Goal: Information Seeking & Learning: Learn about a topic

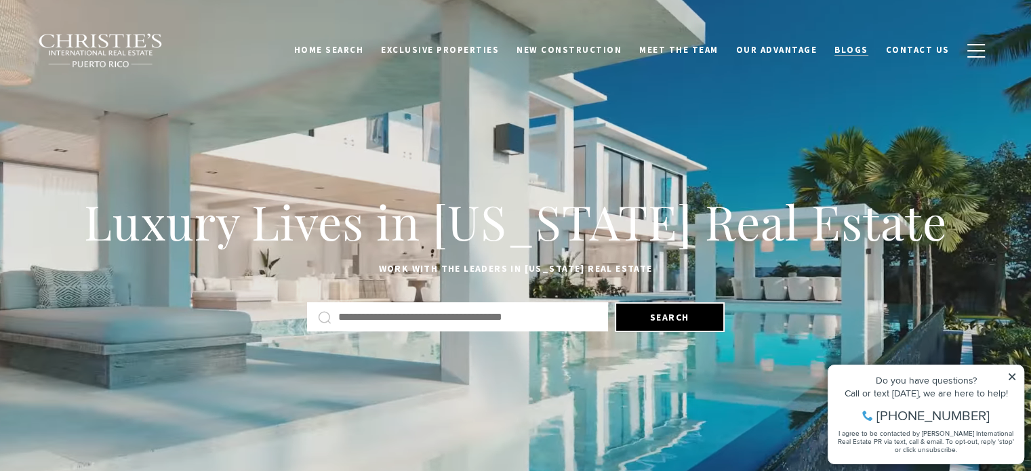
click at [846, 54] on span "Blogs" at bounding box center [851, 50] width 34 height 12
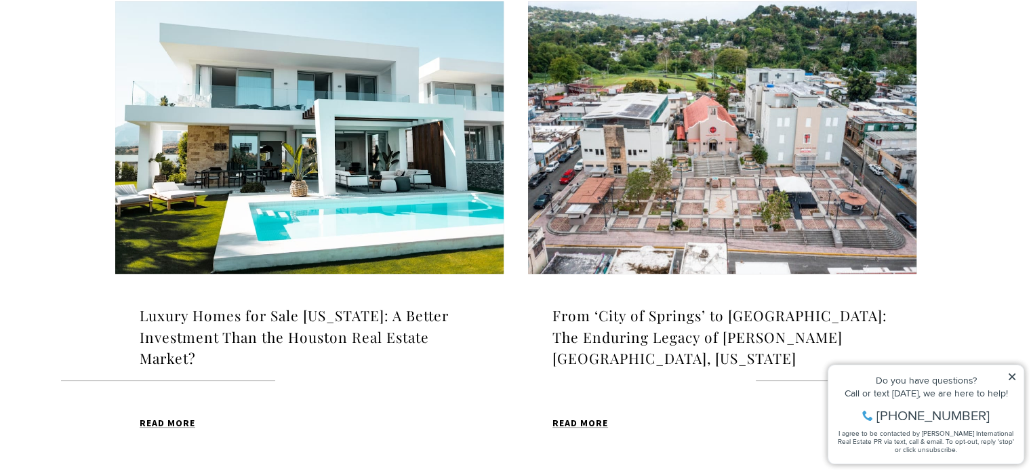
scroll to position [746, 0]
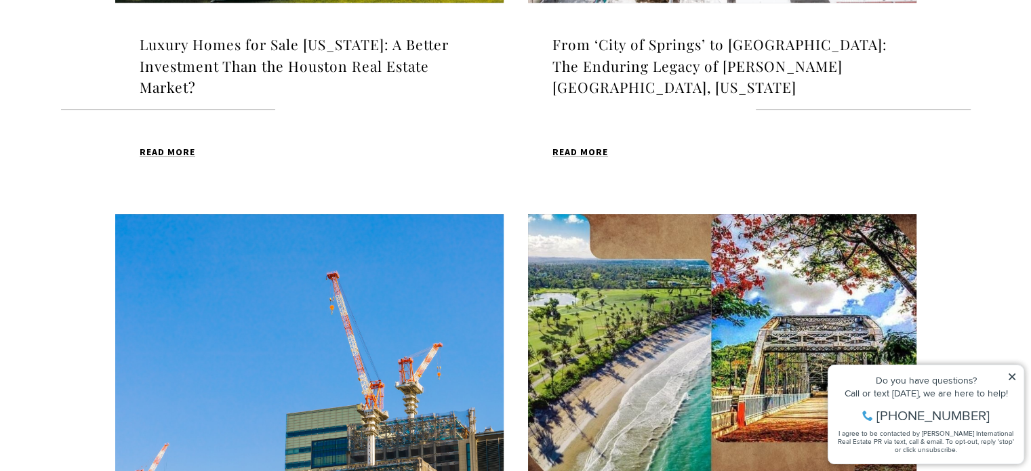
click at [1013, 380] on icon at bounding box center [1011, 376] width 9 height 9
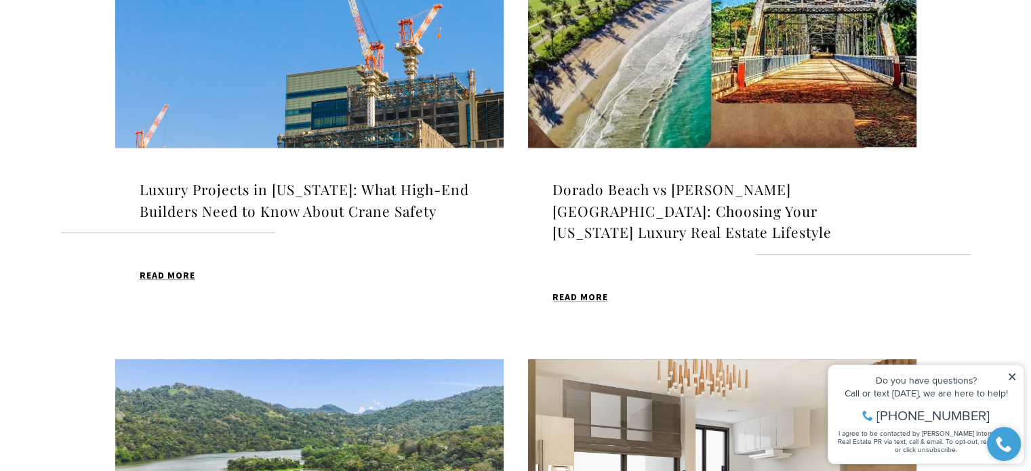
scroll to position [1356, 0]
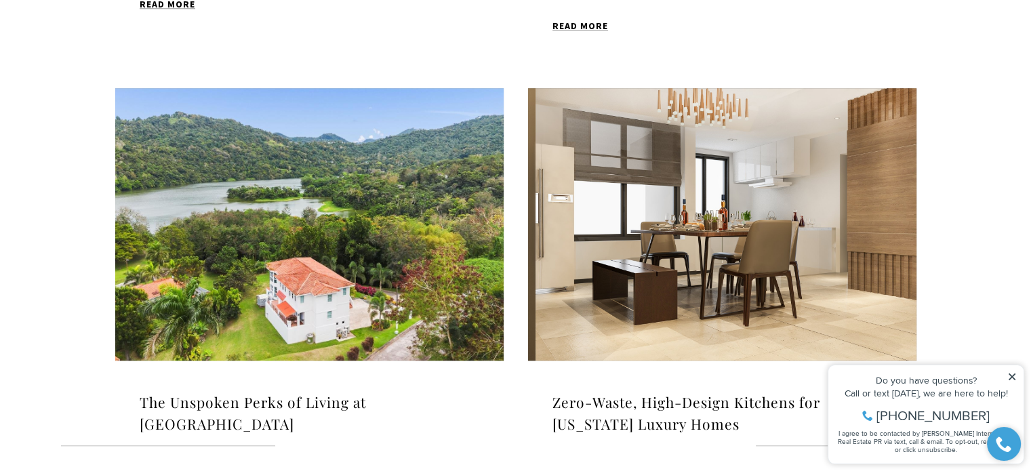
click at [1013, 382] on div "Do you have questions?" at bounding box center [926, 380] width 182 height 9
click at [1015, 377] on icon at bounding box center [1011, 376] width 9 height 9
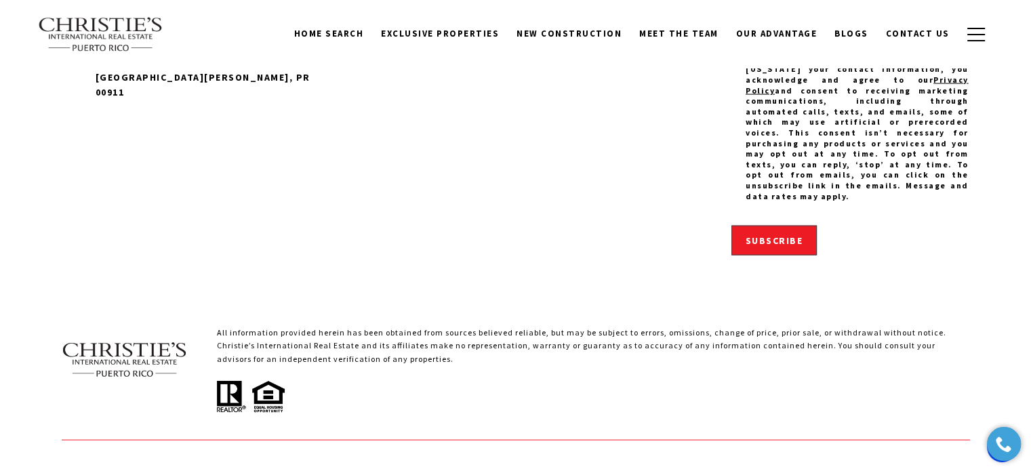
scroll to position [2779, 0]
